Goal: Find specific page/section: Find specific page/section

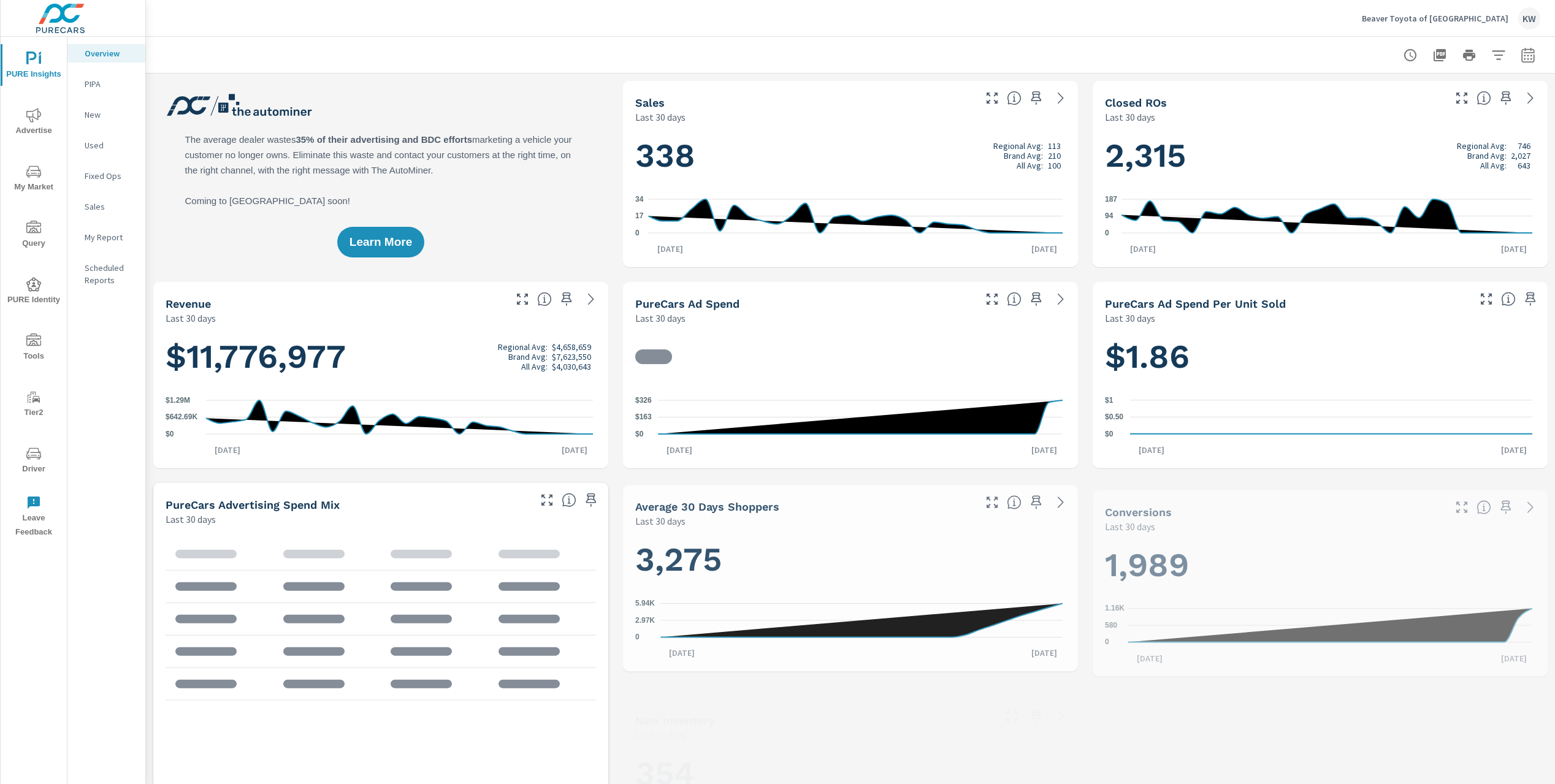
scroll to position [1, 0]
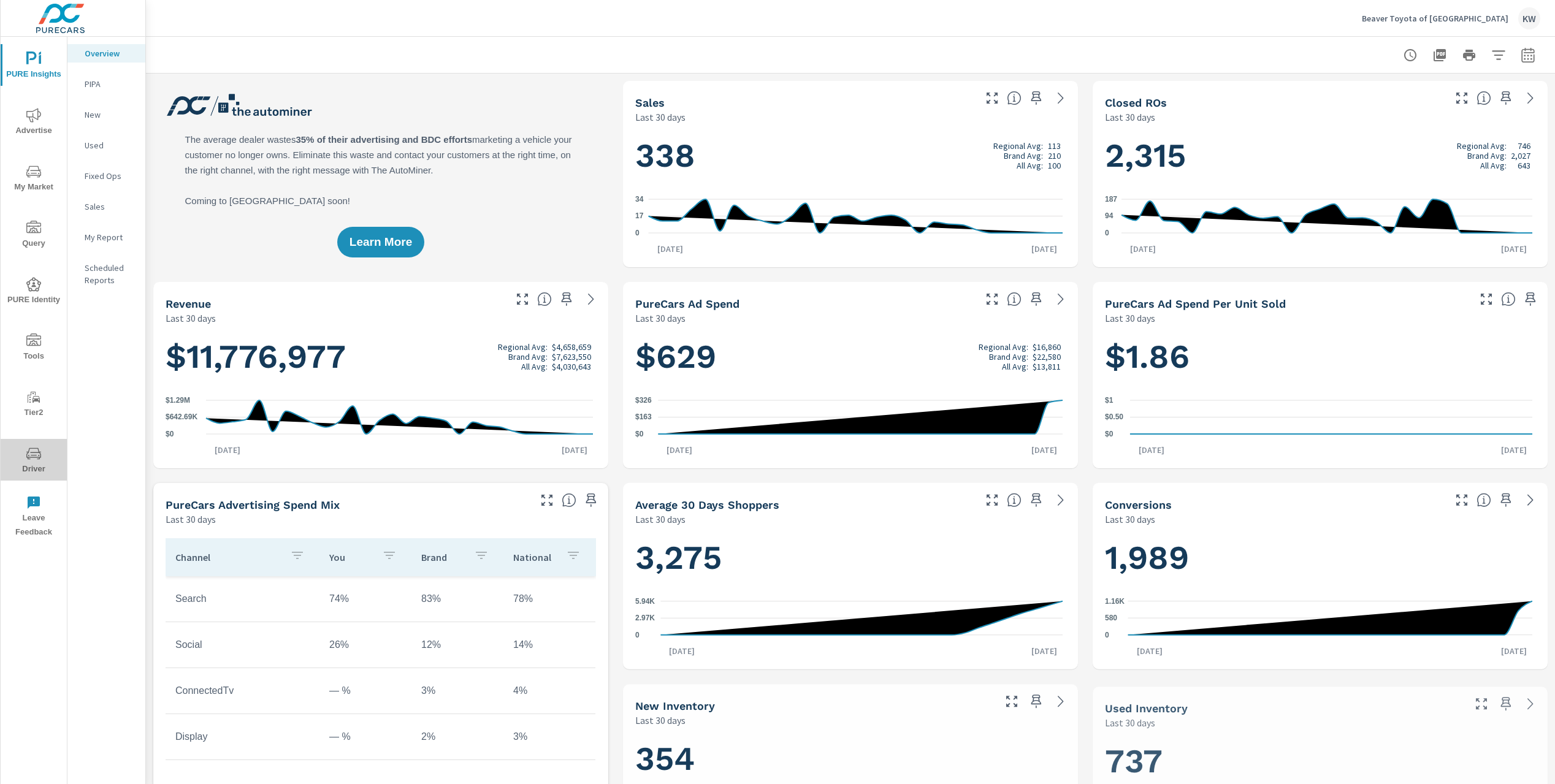
click at [40, 461] on span "Driver" at bounding box center [33, 460] width 59 height 30
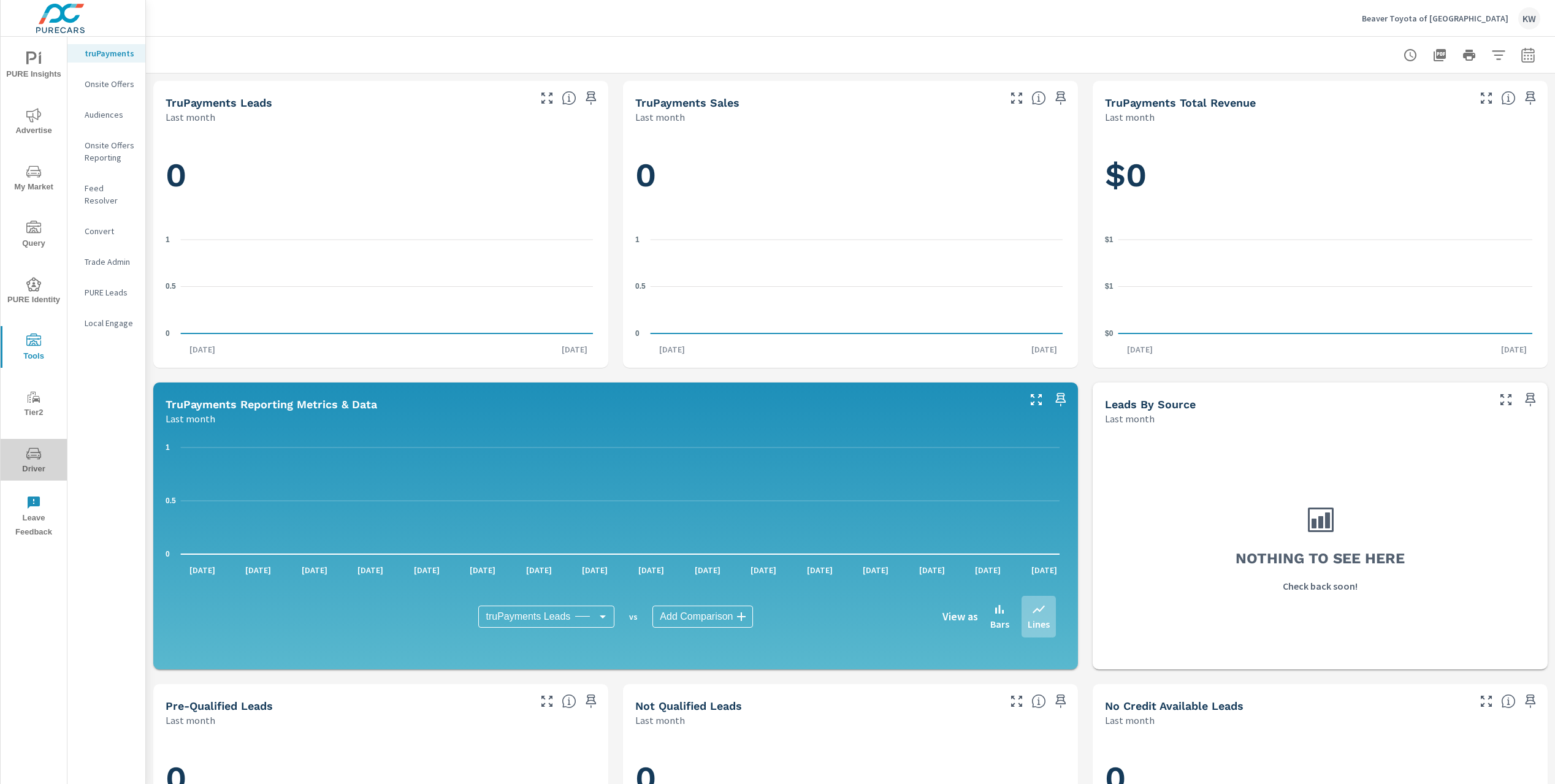
click at [30, 471] on span "Driver" at bounding box center [33, 460] width 59 height 30
